Goal: Answer question/provide support

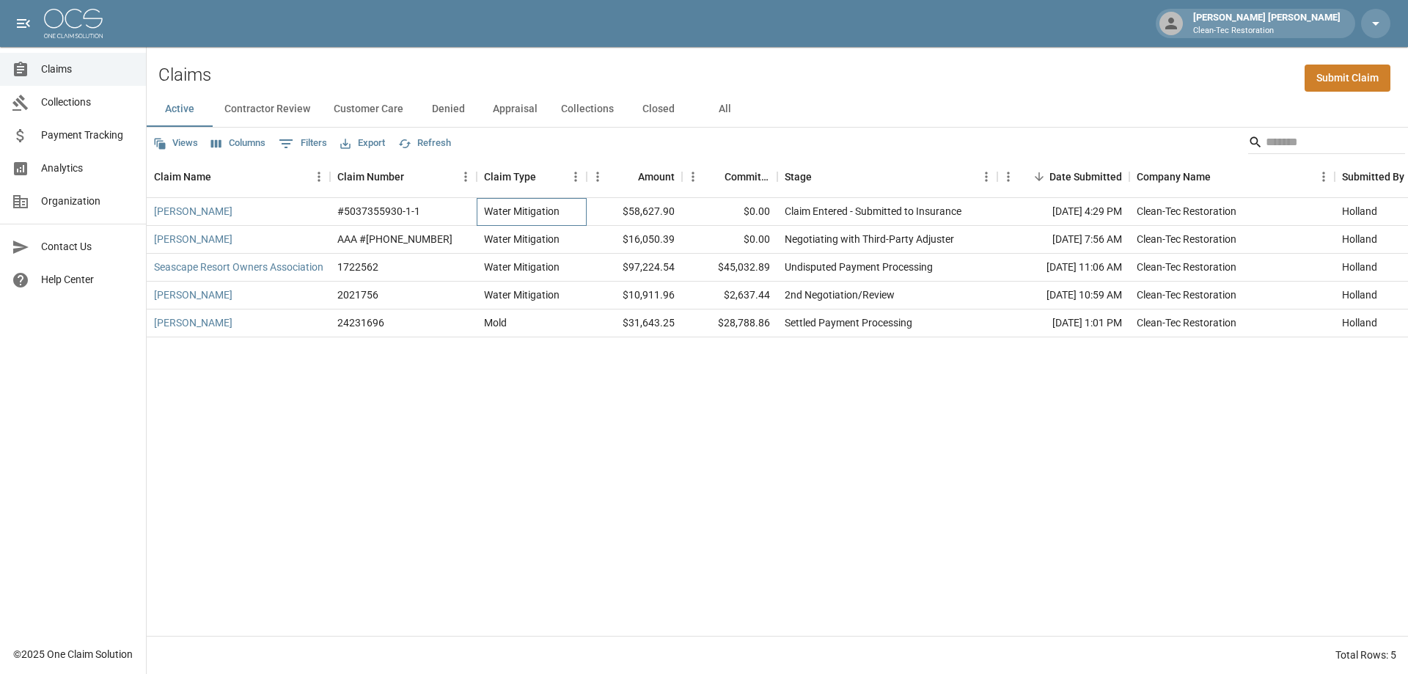
click at [559, 223] on div "Water Mitigation" at bounding box center [532, 212] width 110 height 28
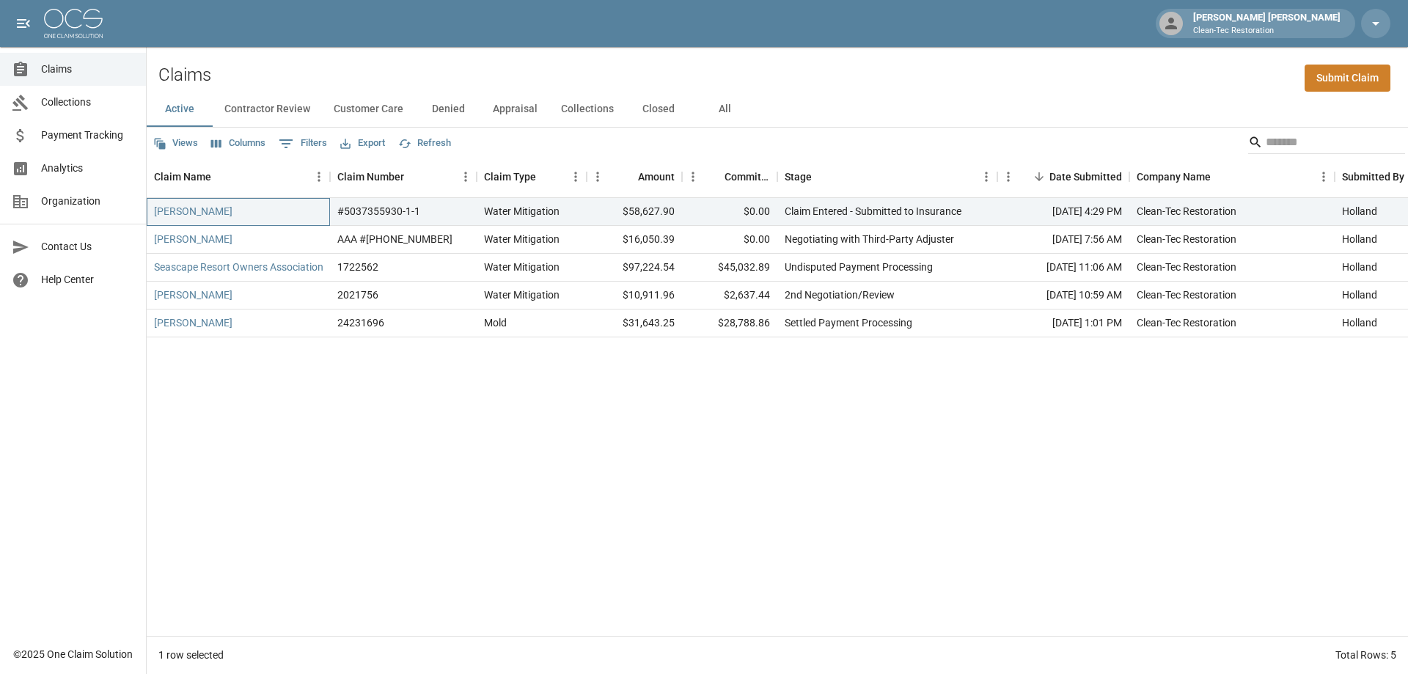
click at [254, 213] on div "[PERSON_NAME]" at bounding box center [238, 212] width 183 height 28
click at [175, 217] on link "[PERSON_NAME]" at bounding box center [193, 211] width 78 height 15
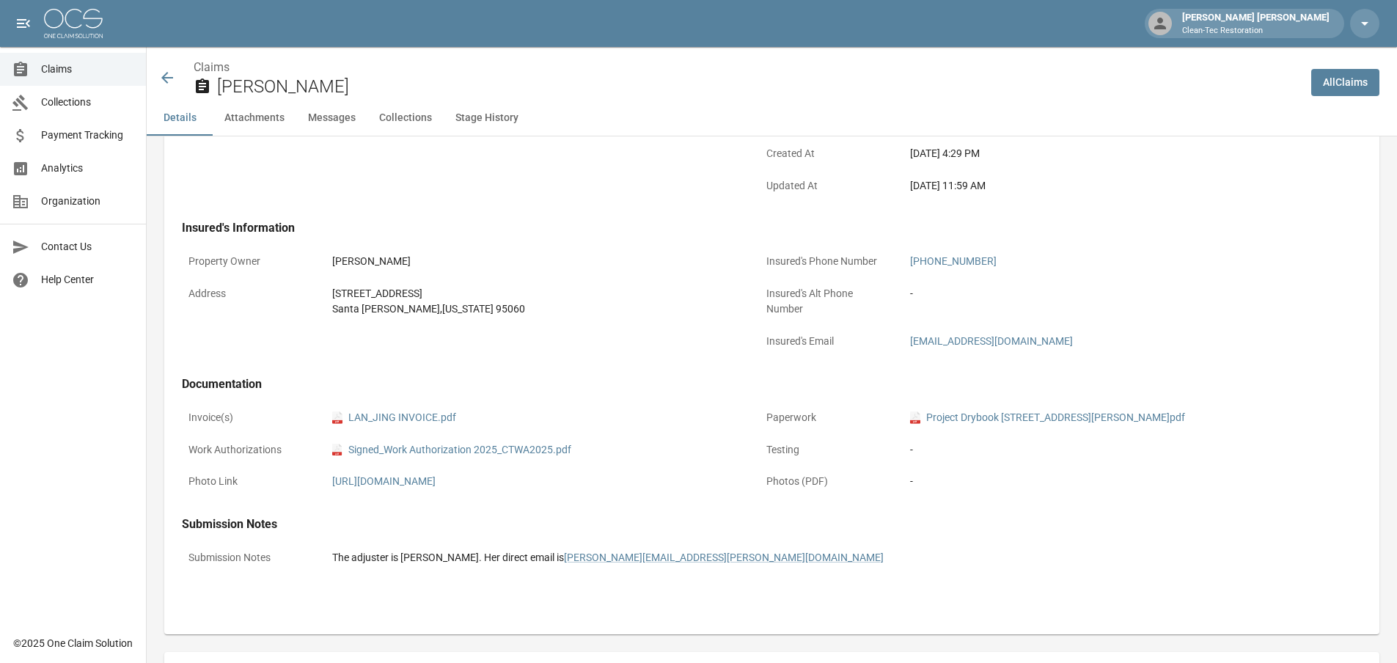
scroll to position [660, 0]
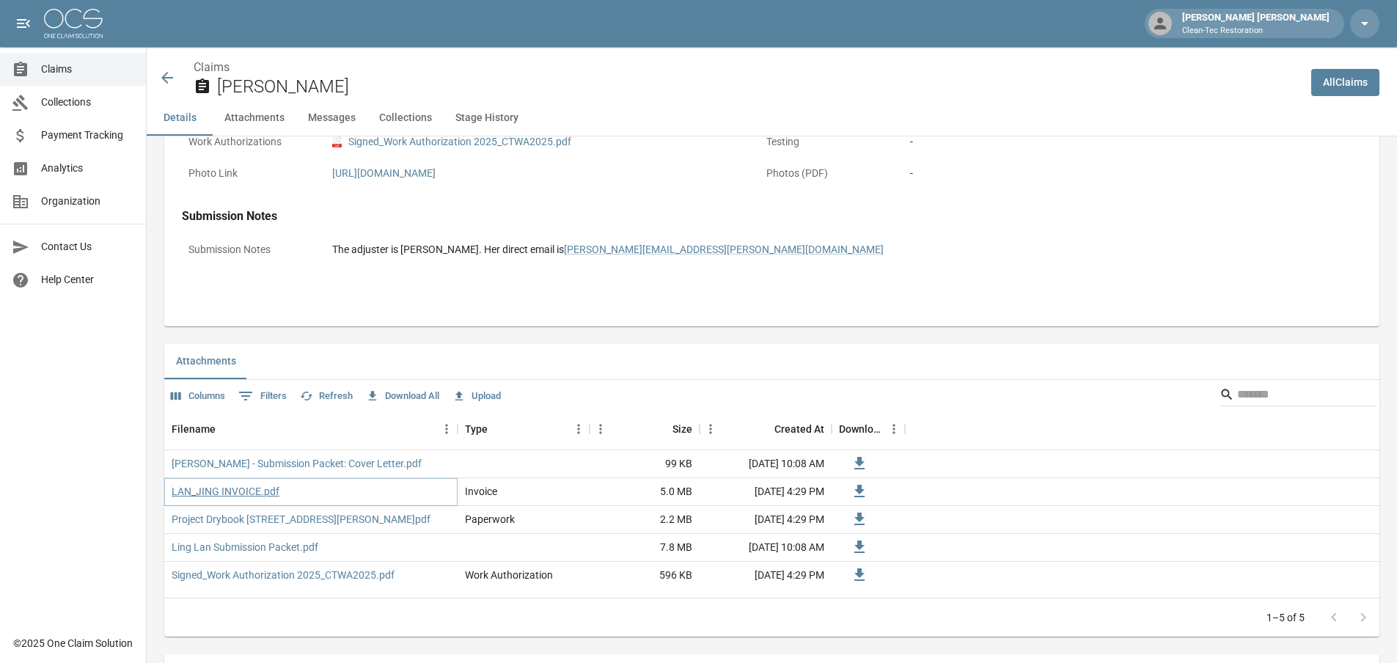
click at [255, 493] on link "LAN_JING INVOICE.pdf" at bounding box center [226, 491] width 108 height 15
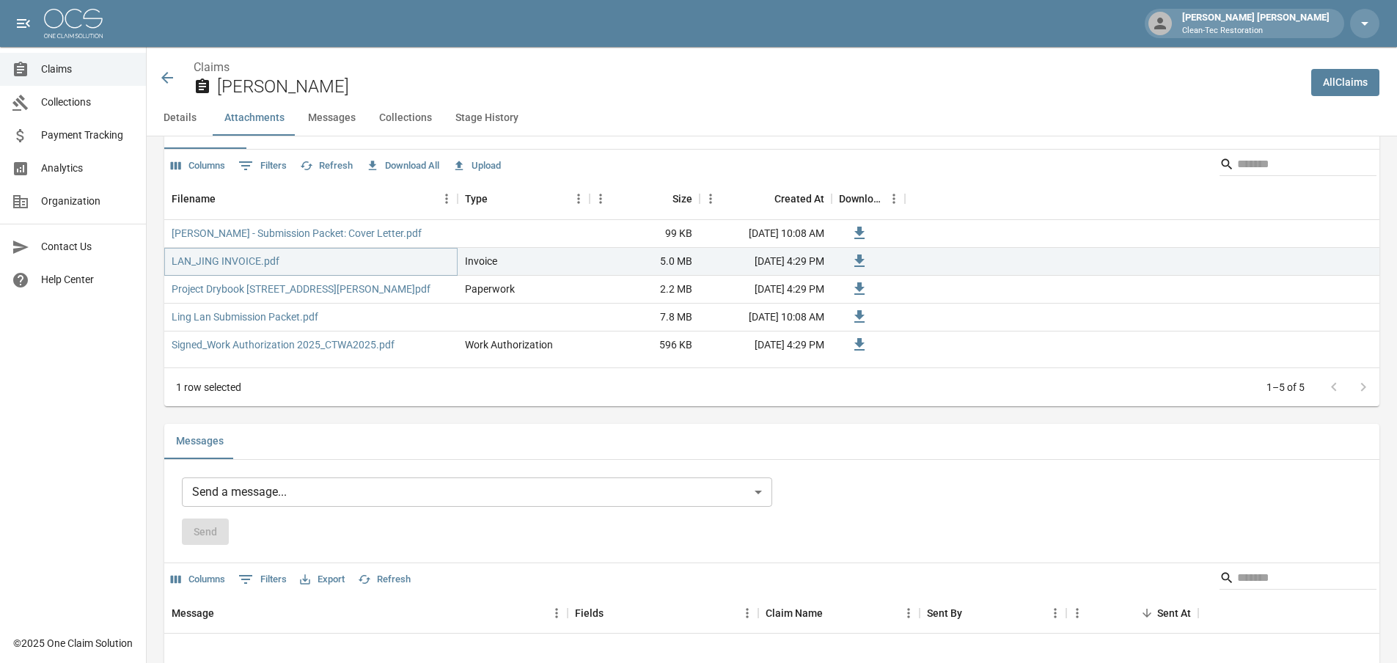
scroll to position [880, 0]
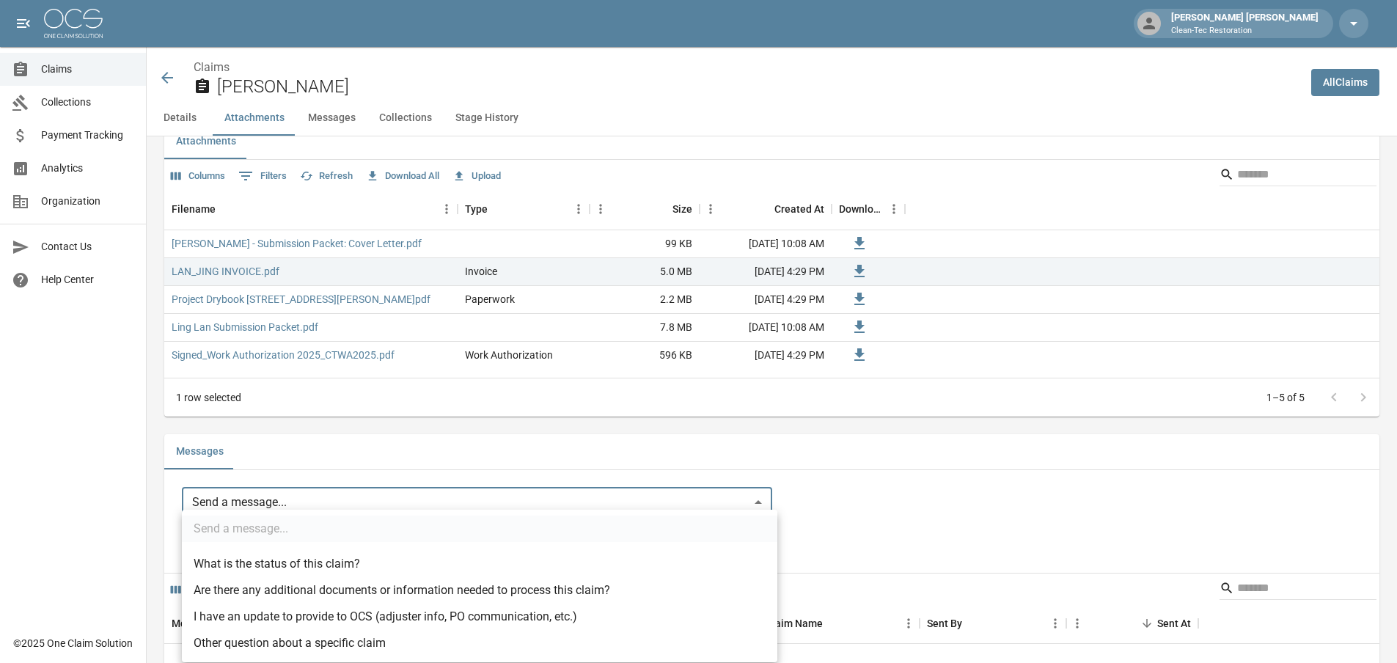
click at [770, 503] on body "Holland [PERSON_NAME] Clean-Tec Restoration Claims Collections Payment Tracking…" at bounding box center [698, 267] width 1397 height 2295
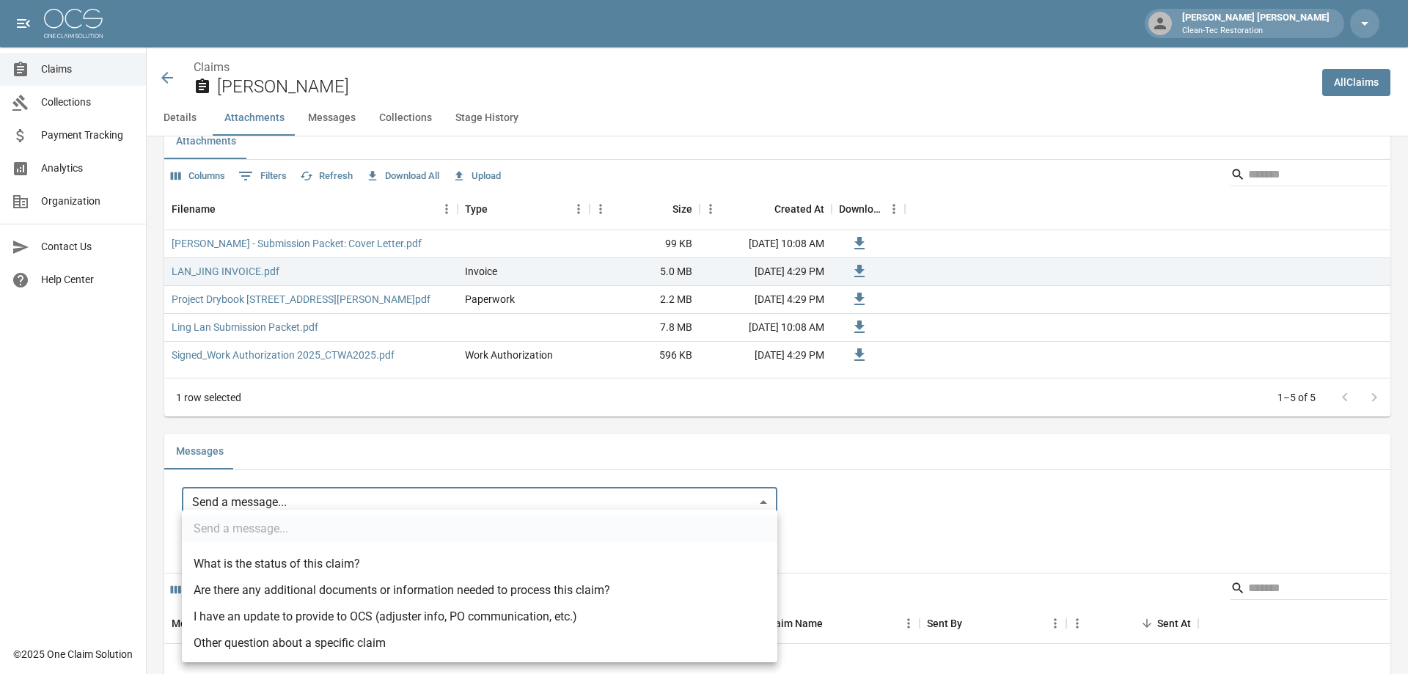
click at [468, 628] on li "I have an update to provide to OCS (adjuster info, PO communication, etc.)" at bounding box center [479, 616] width 595 height 26
type input "**********"
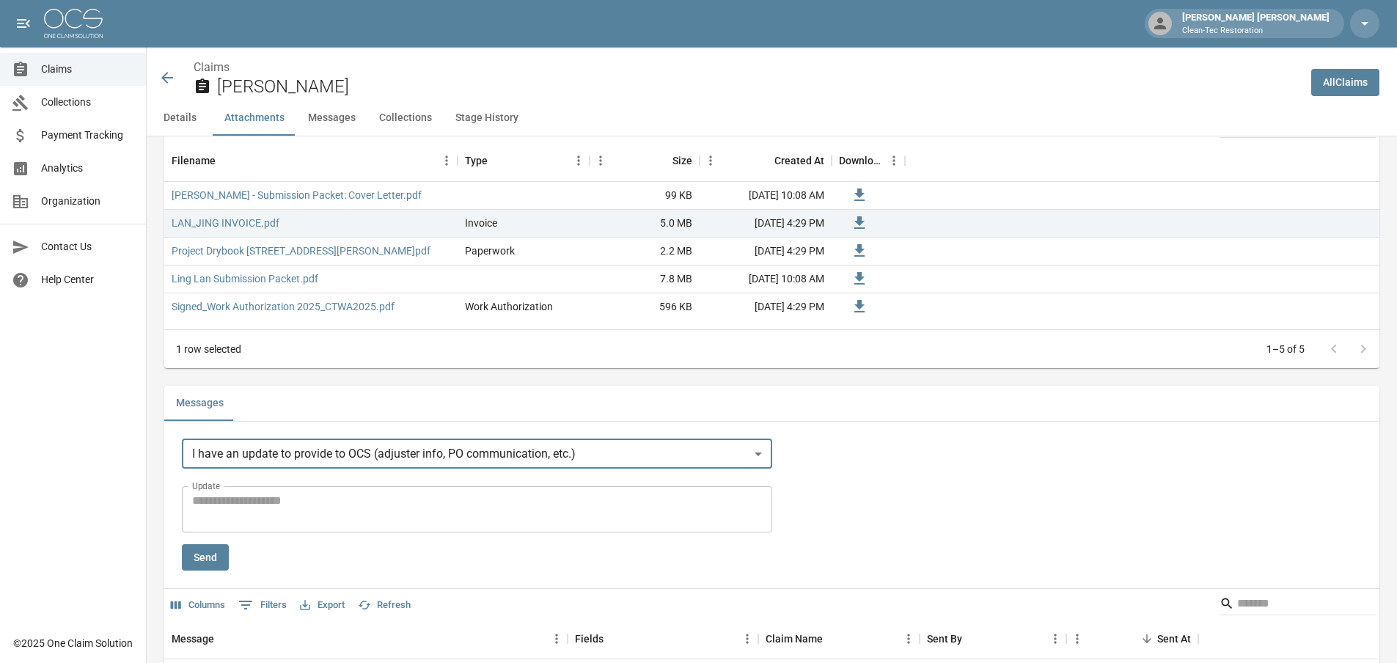
scroll to position [1027, 0]
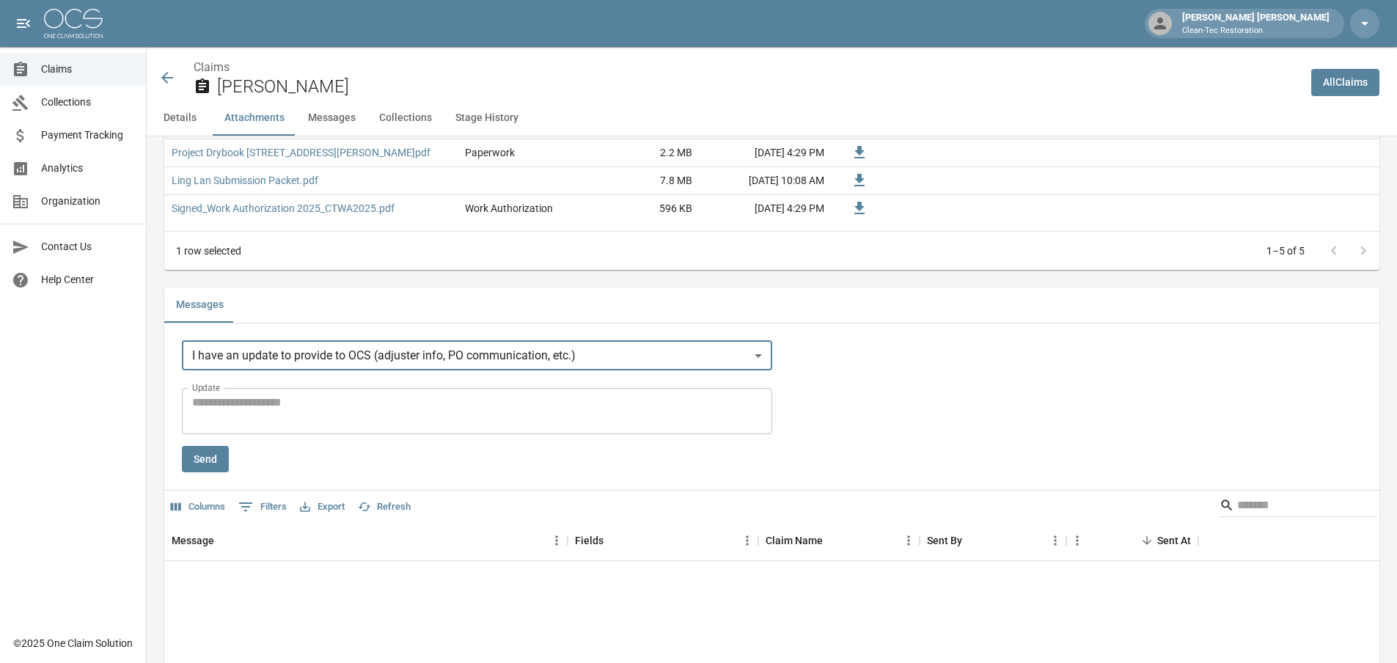
click at [363, 414] on textarea "Update" at bounding box center [477, 411] width 570 height 34
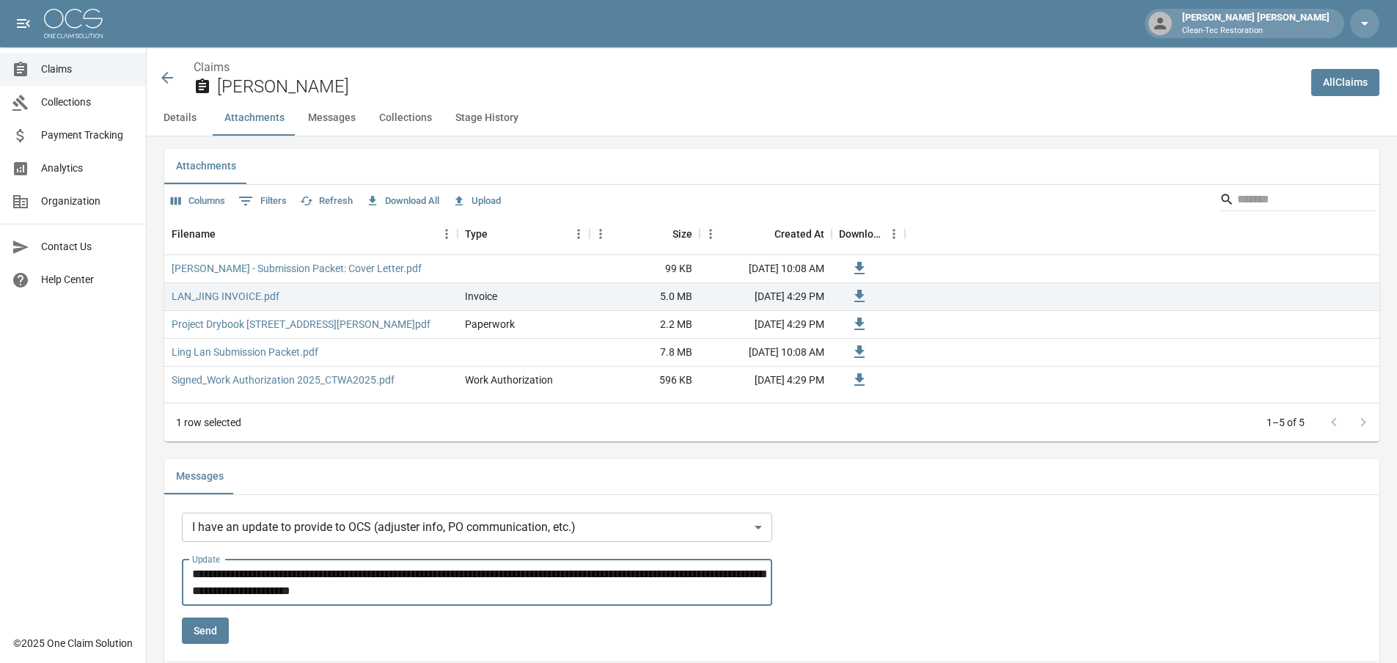
scroll to position [880, 0]
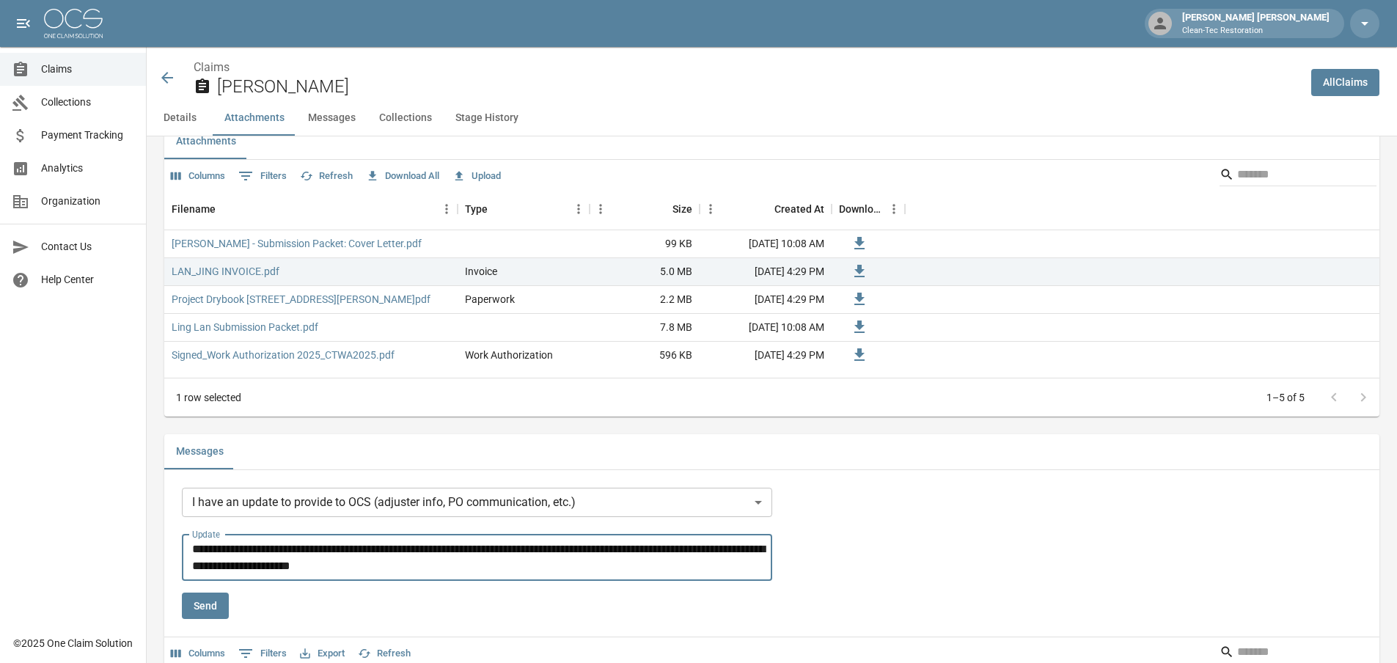
type textarea "**********"
click at [208, 606] on button "Send" at bounding box center [205, 605] width 47 height 27
